Goal: Task Accomplishment & Management: Manage account settings

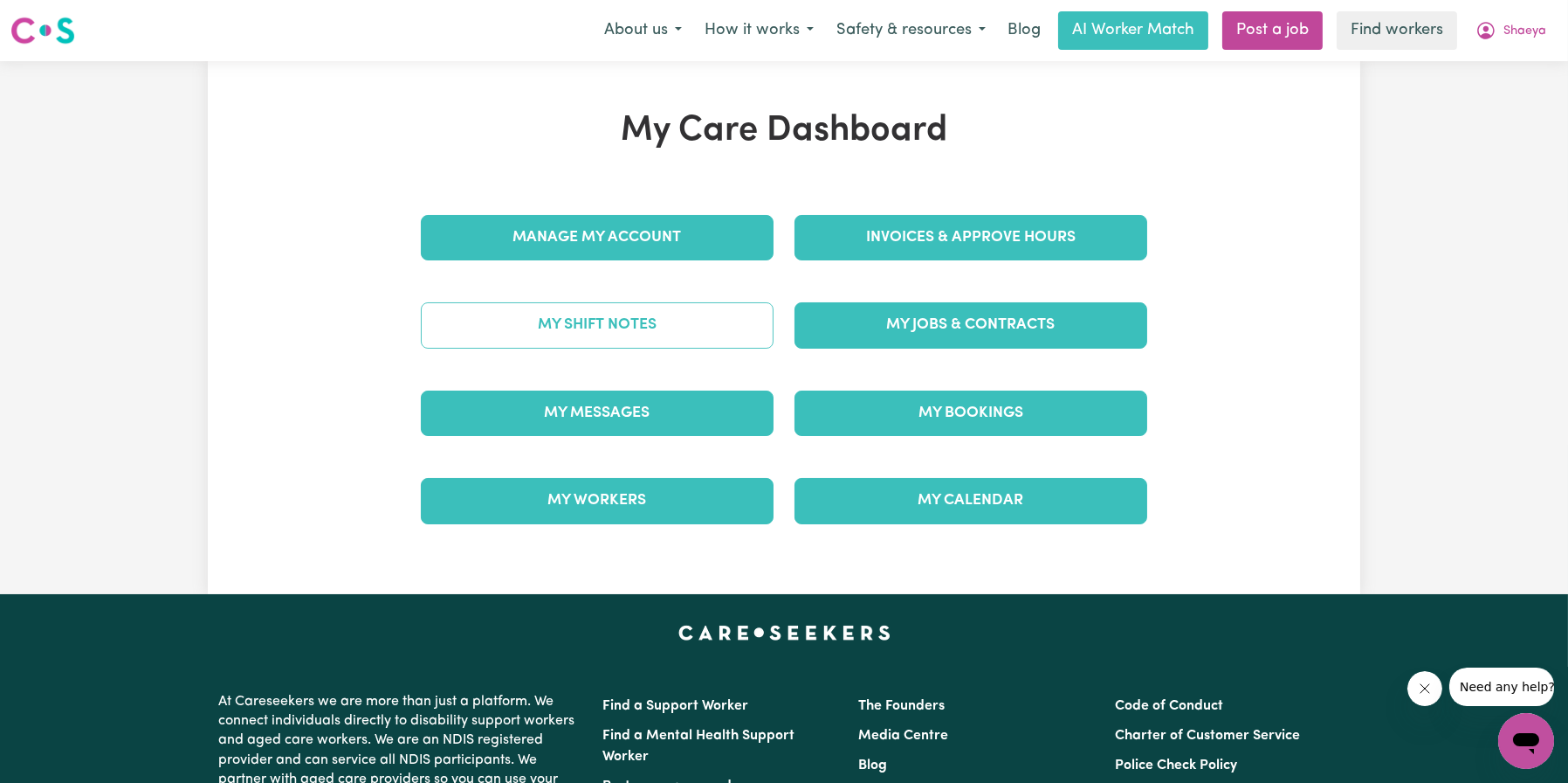
click at [645, 318] on link "My Shift Notes" at bounding box center [596, 324] width 352 height 46
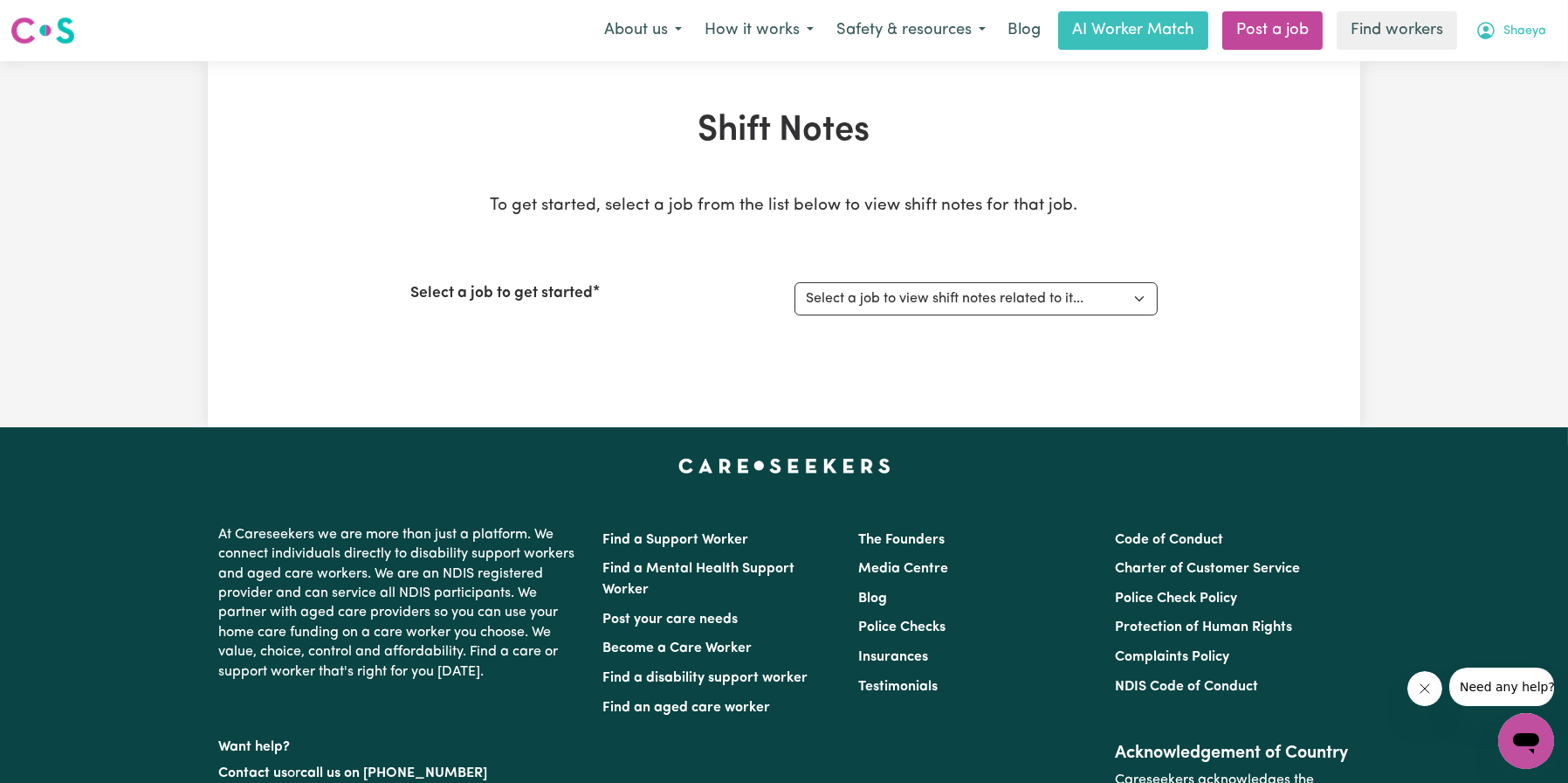
click at [1513, 37] on span "Shaeya" at bounding box center [1525, 31] width 43 height 19
click at [1499, 64] on link "My Dashboard" at bounding box center [1487, 68] width 138 height 33
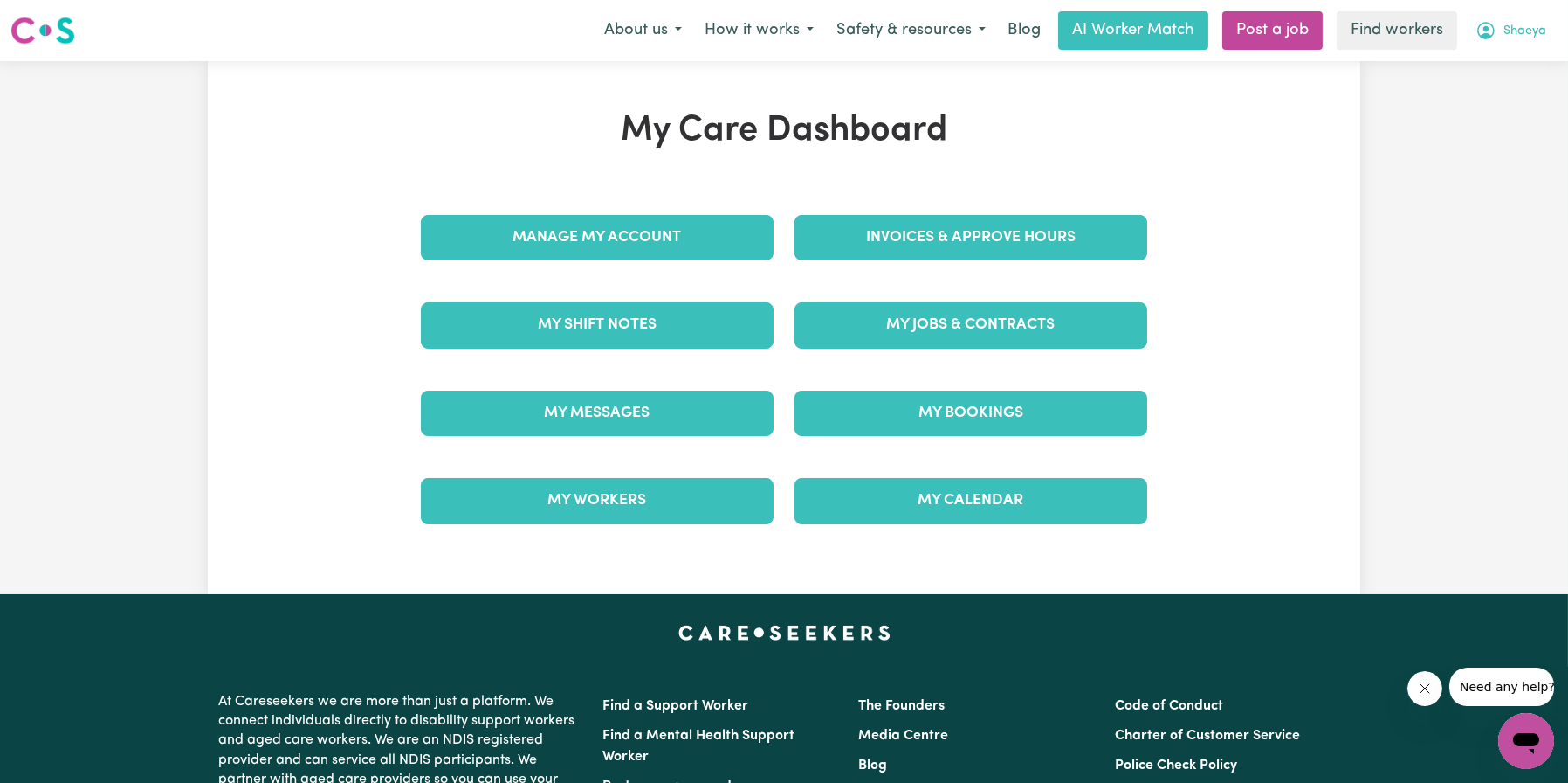
click at [1515, 48] on button "Shaeya" at bounding box center [1511, 31] width 93 height 37
click at [1503, 88] on link "My SC Dashboard" at bounding box center [1487, 100] width 138 height 33
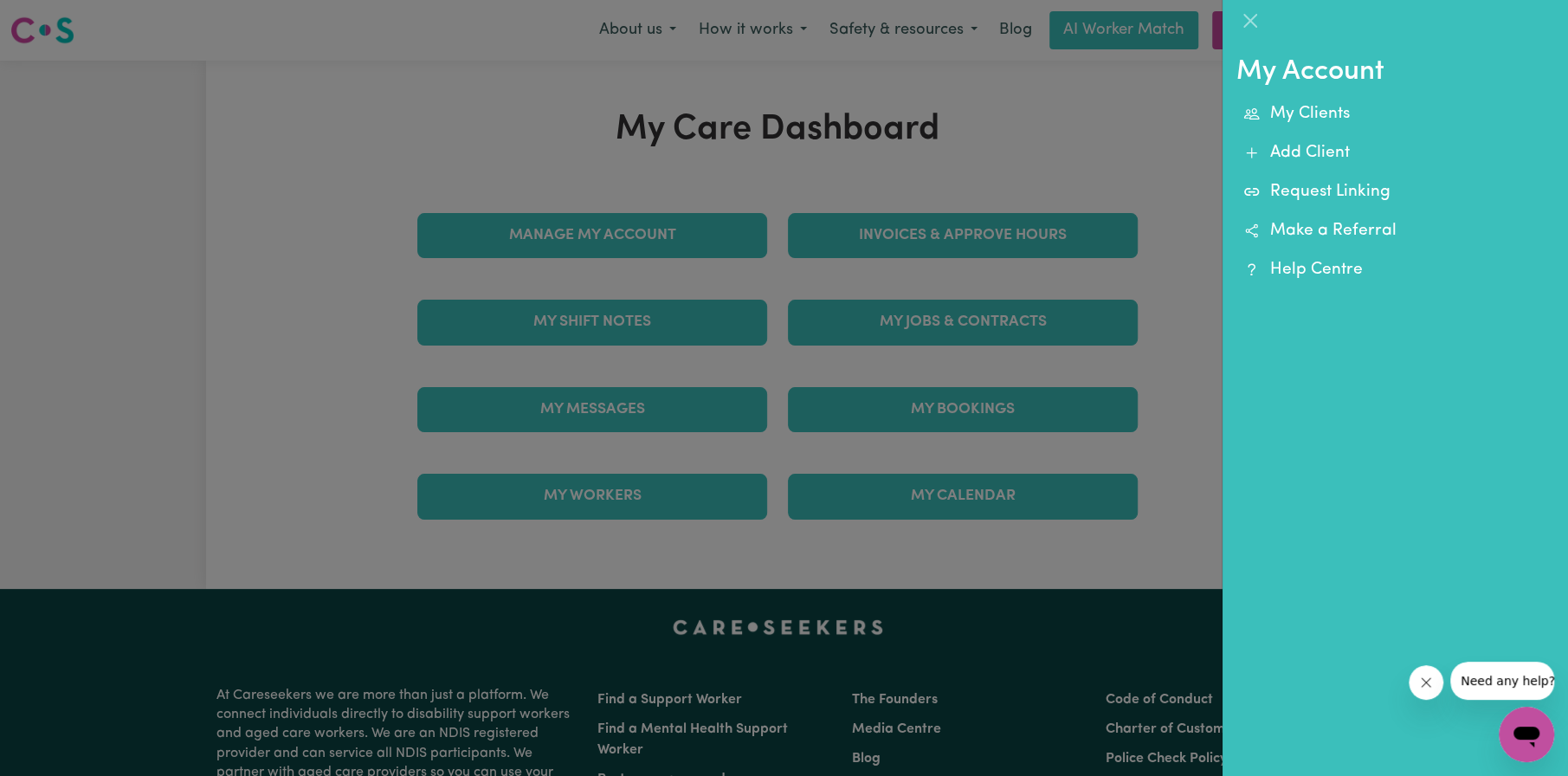
click at [1159, 142] on div at bounding box center [784, 388] width 1568 height 776
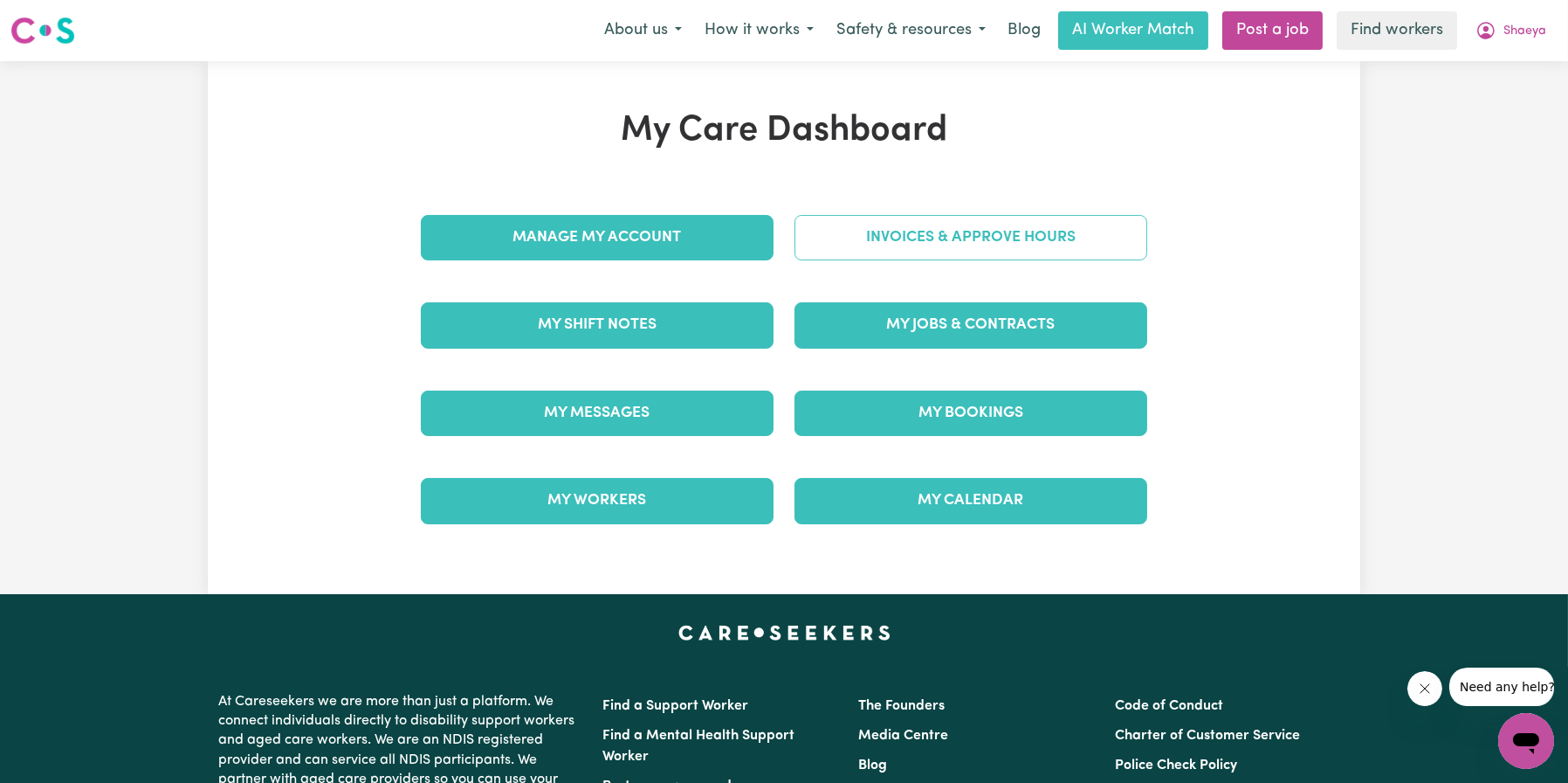
click at [883, 221] on link "Invoices & Approve Hours" at bounding box center [970, 237] width 352 height 46
